Goal: Transaction & Acquisition: Download file/media

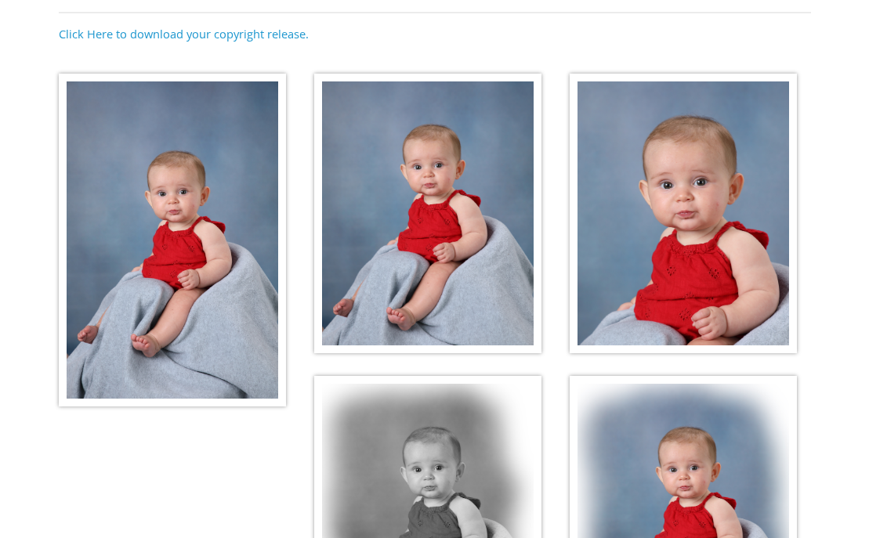
scroll to position [238, 0]
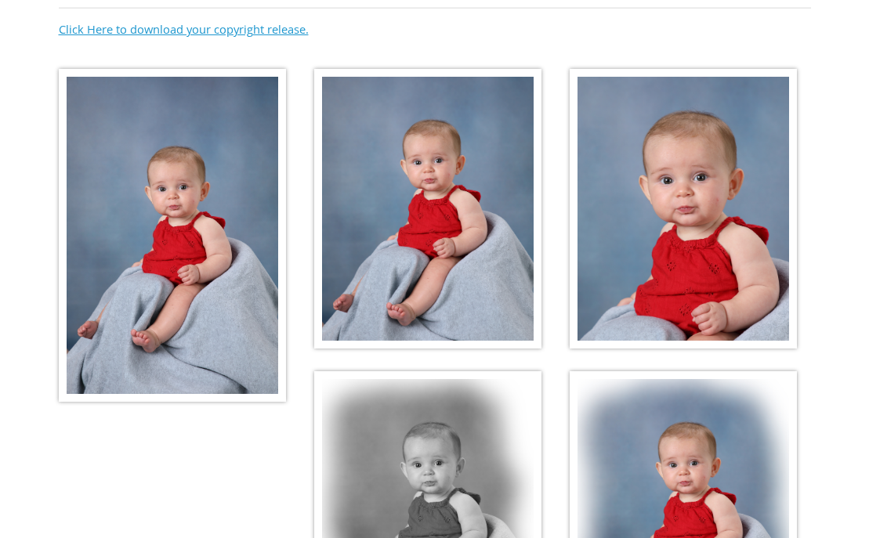
click at [183, 27] on link "Click Here to download your copyright release." at bounding box center [184, 29] width 250 height 16
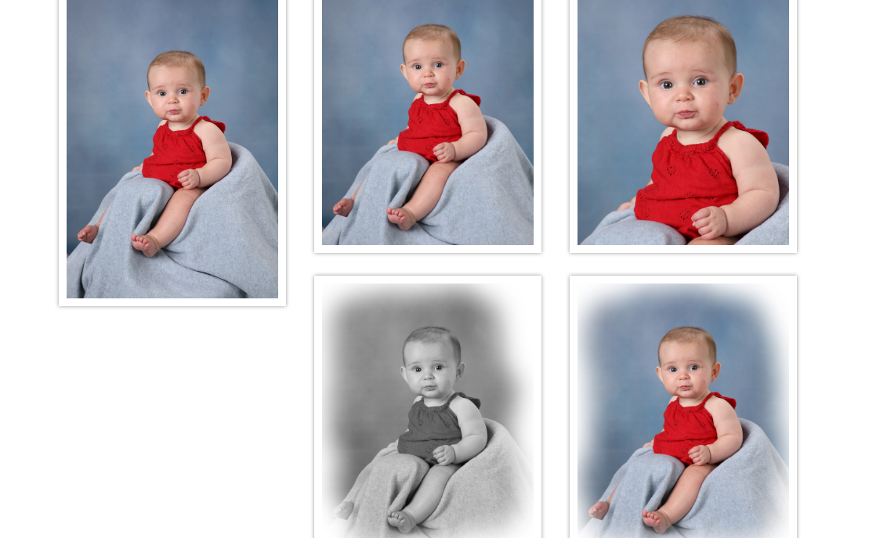
scroll to position [221, 0]
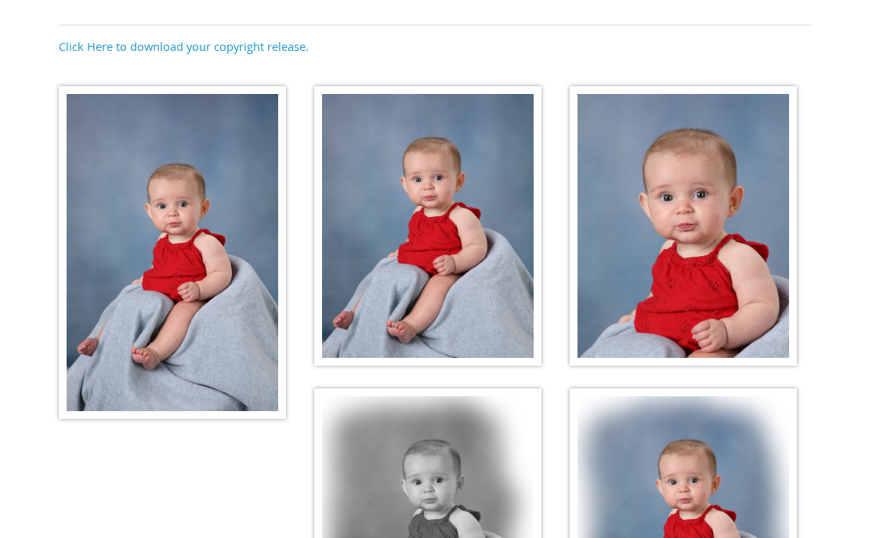
click at [216, 295] on img at bounding box center [172, 252] width 227 height 333
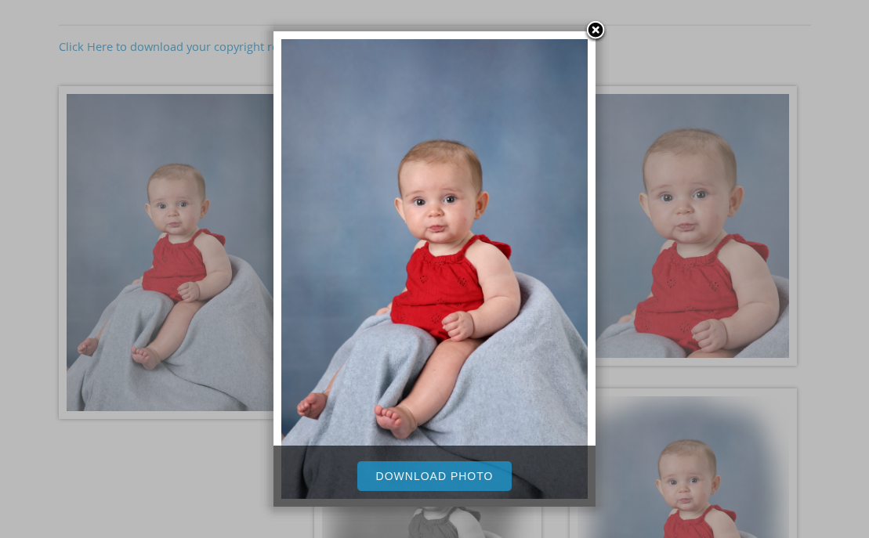
click at [451, 476] on link "Download Photo" at bounding box center [434, 477] width 155 height 30
click at [838, 89] on div at bounding box center [434, 326] width 869 height 1094
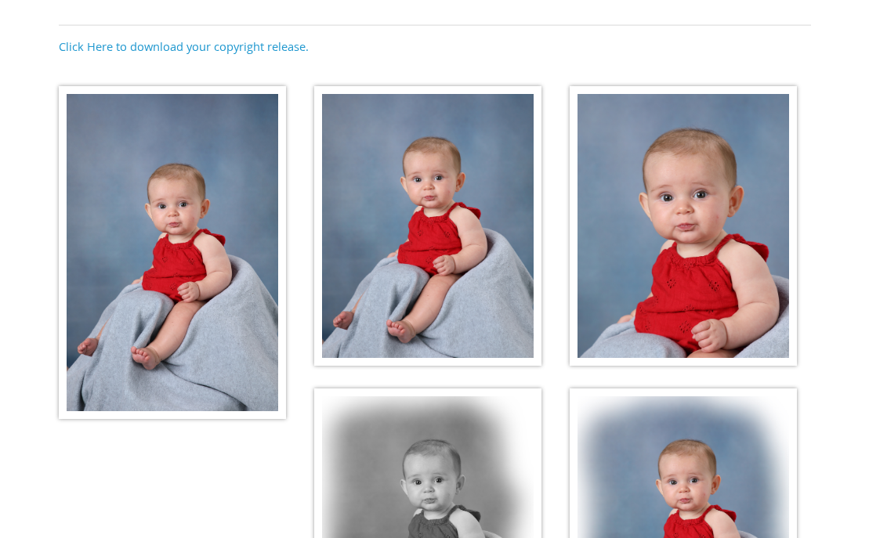
click at [502, 180] on img at bounding box center [427, 226] width 227 height 281
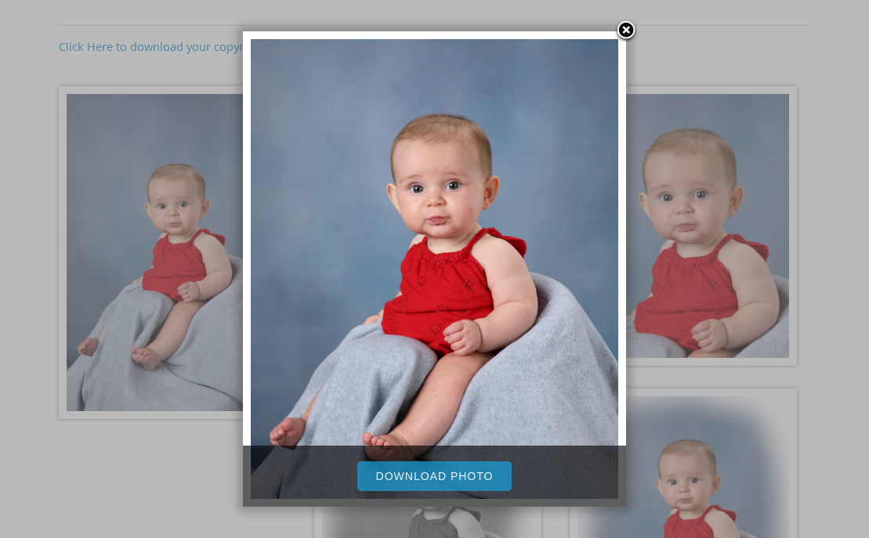
click at [417, 474] on link "Download Photo" at bounding box center [434, 477] width 155 height 30
click at [713, 234] on div at bounding box center [434, 326] width 869 height 1094
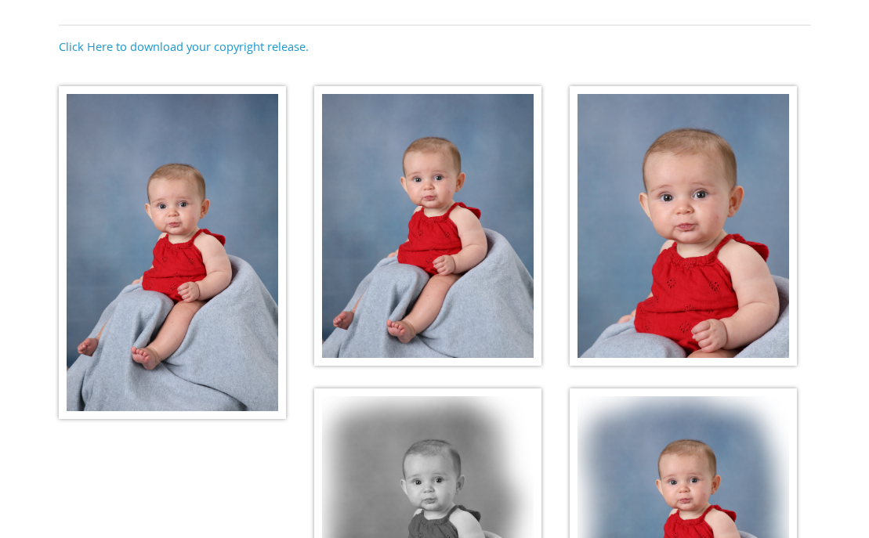
click at [713, 234] on img at bounding box center [683, 226] width 227 height 281
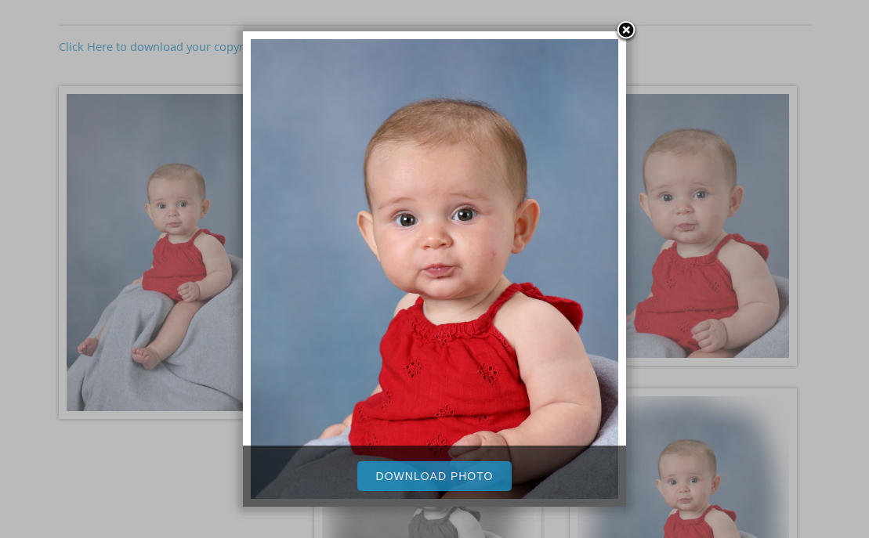
click at [473, 471] on link "Download Photo" at bounding box center [434, 477] width 155 height 30
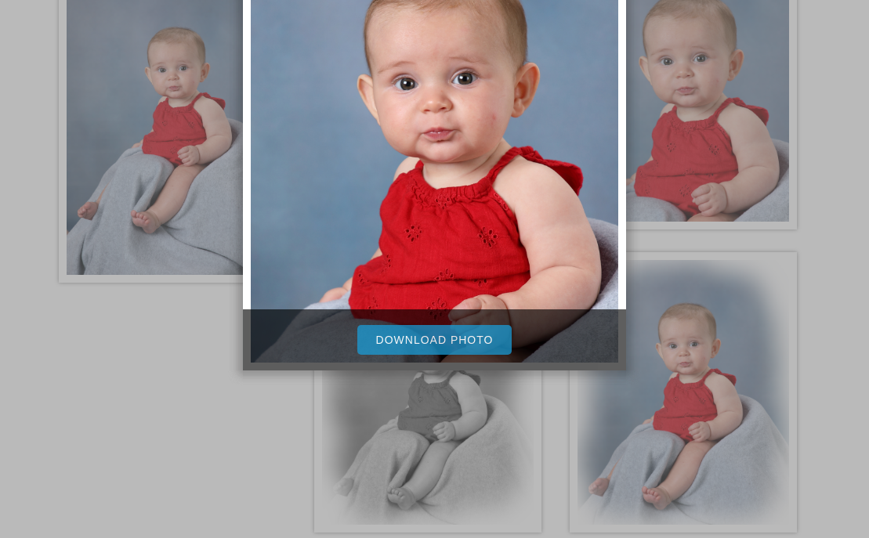
scroll to position [361, 0]
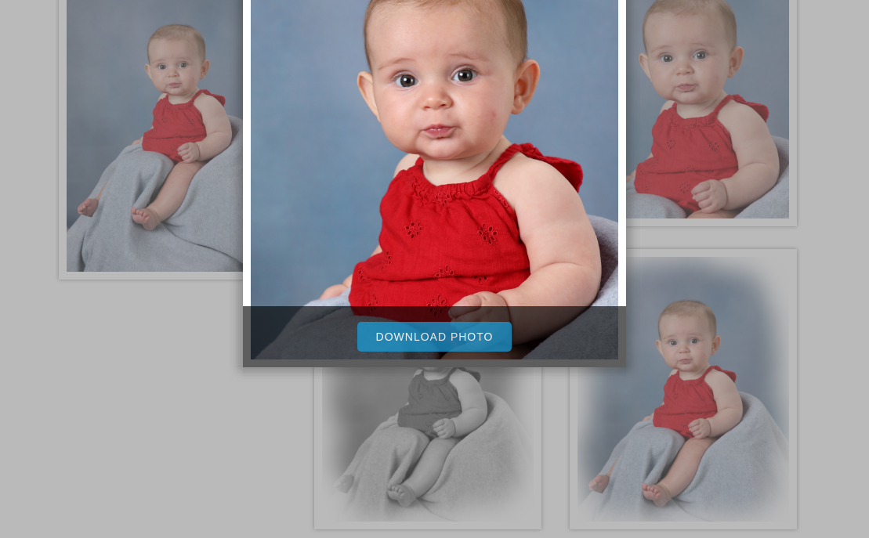
click at [411, 467] on div at bounding box center [434, 186] width 869 height 1094
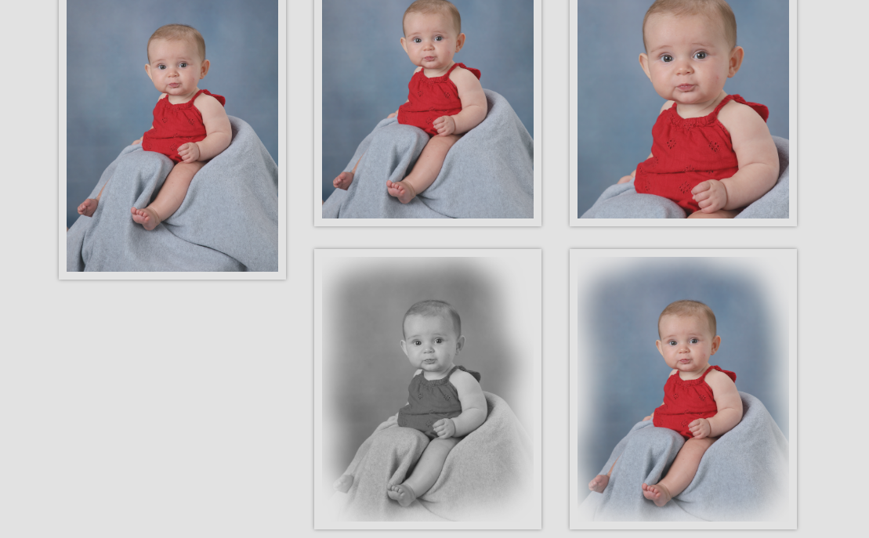
click at [411, 467] on img at bounding box center [427, 389] width 227 height 281
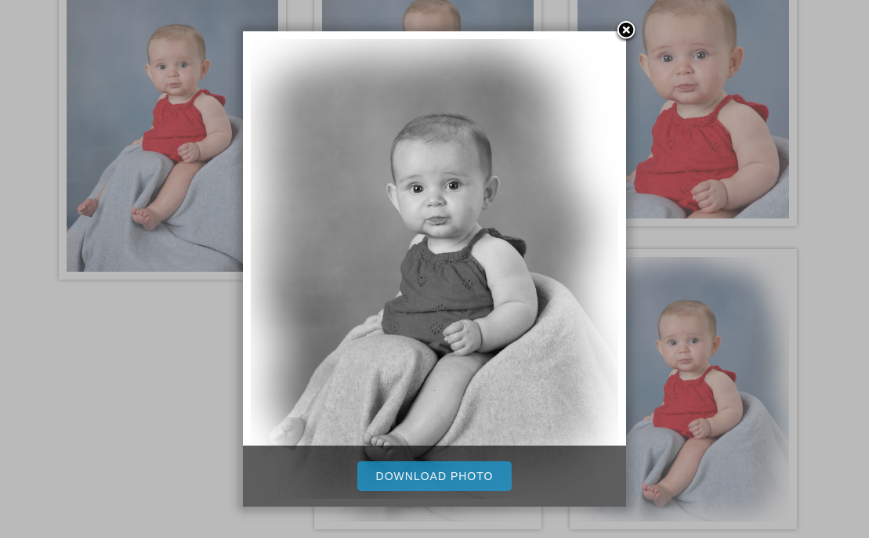
click at [455, 472] on link "Download Photo" at bounding box center [434, 477] width 155 height 30
click at [691, 360] on div at bounding box center [434, 186] width 869 height 1094
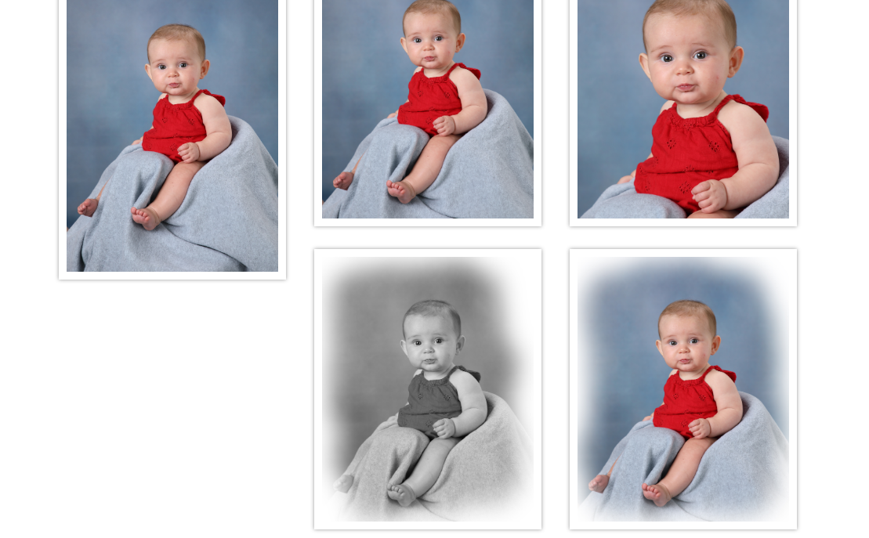
click at [662, 357] on img at bounding box center [683, 389] width 227 height 281
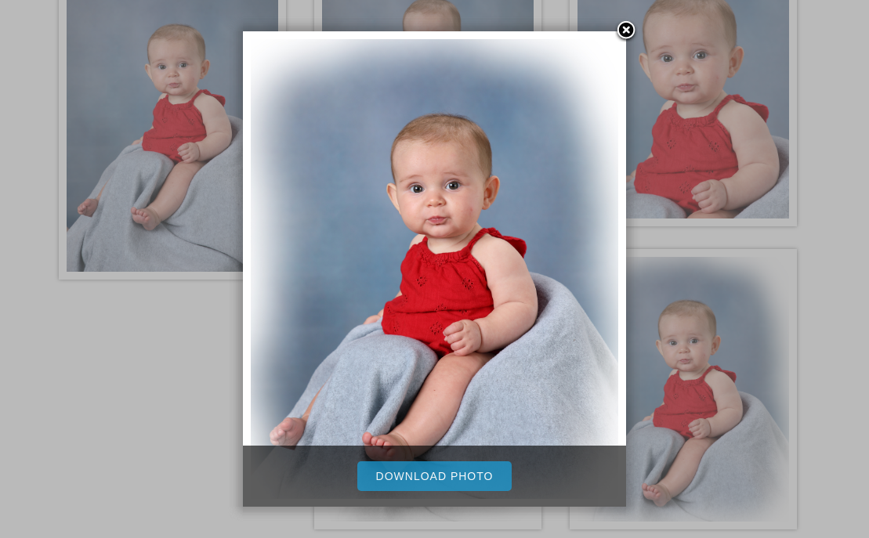
click at [468, 480] on link "Download Photo" at bounding box center [434, 477] width 155 height 30
click at [625, 31] on link at bounding box center [627, 32] width 24 height 24
